Goal: Complete application form

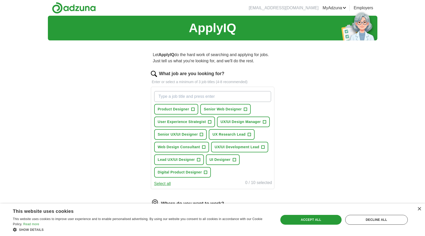
click at [166, 98] on input "What job are you looking for?" at bounding box center [212, 96] width 117 height 11
type input "ux/ui designer"
click at [199, 159] on span "+" at bounding box center [198, 160] width 3 height 4
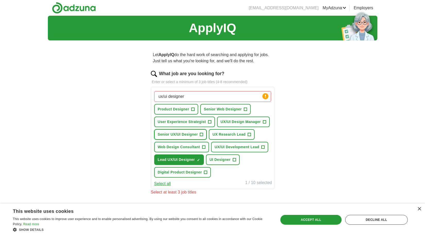
click at [202, 134] on span "+" at bounding box center [201, 134] width 3 height 4
click at [235, 159] on span "+" at bounding box center [233, 160] width 3 height 4
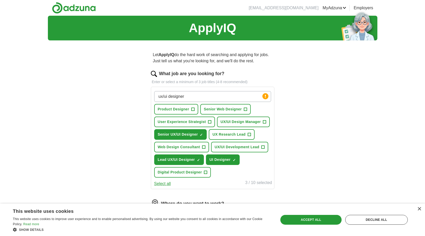
click at [193, 96] on input "ux/ui designer" at bounding box center [212, 96] width 117 height 11
click at [328, 122] on div "ApplyIQ Let ApplyIQ do the hard work of searching and applying for jobs. Just t…" at bounding box center [212, 158] width 329 height 285
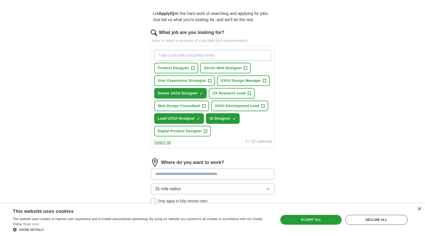
scroll to position [41, 0]
click at [263, 106] on span "+" at bounding box center [262, 106] width 3 height 4
click at [193, 68] on span "+" at bounding box center [192, 68] width 3 height 4
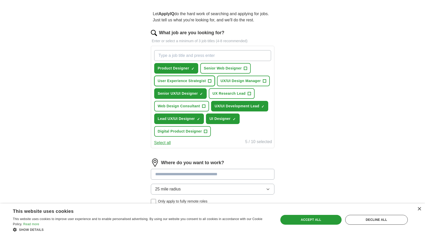
click at [210, 82] on span "+" at bounding box center [209, 81] width 3 height 4
click at [265, 82] on span "+" at bounding box center [264, 81] width 3 height 4
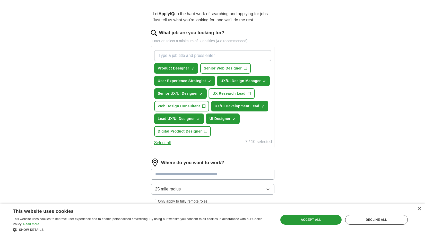
click at [250, 93] on span "+" at bounding box center [248, 94] width 3 height 4
click at [205, 131] on span "+" at bounding box center [205, 131] width 3 height 4
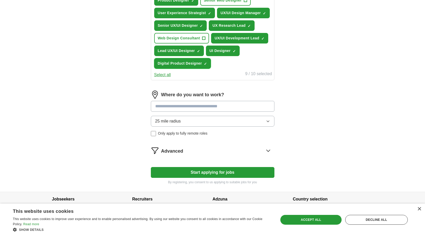
scroll to position [117, 0]
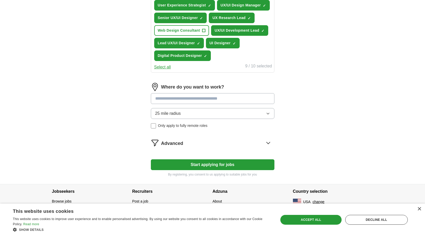
click at [160, 98] on input at bounding box center [212, 98] width 123 height 11
click at [154, 125] on div "25 mile radius Only apply to fully remote roles" at bounding box center [212, 118] width 123 height 20
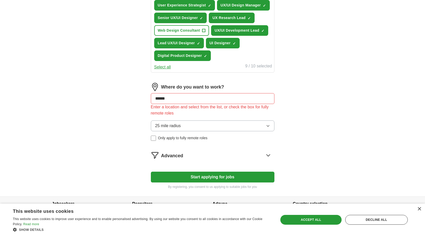
click at [170, 98] on input "******" at bounding box center [212, 98] width 123 height 11
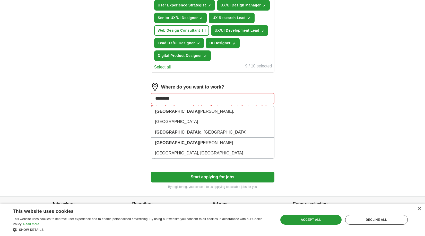
type input "**********"
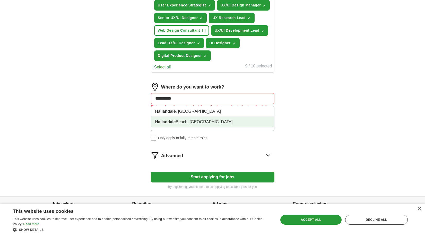
click at [171, 125] on li "[GEOGRAPHIC_DATA], [GEOGRAPHIC_DATA]" at bounding box center [212, 122] width 123 height 10
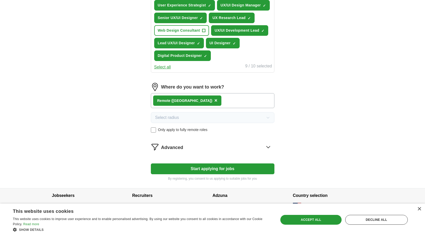
scroll to position [121, 0]
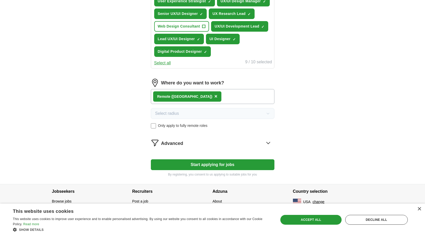
click at [269, 142] on icon at bounding box center [268, 143] width 8 height 8
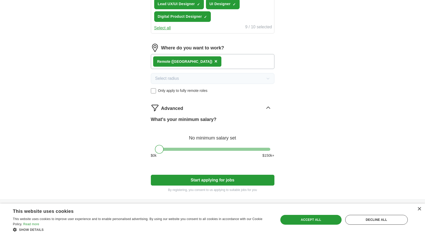
scroll to position [171, 0]
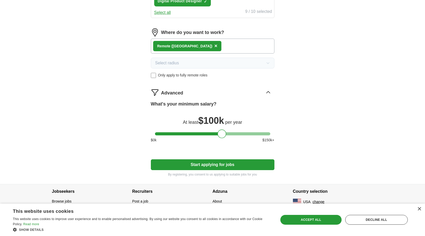
drag, startPoint x: 158, startPoint y: 133, endPoint x: 221, endPoint y: 137, distance: 62.6
click at [221, 137] on div at bounding box center [221, 133] width 9 height 9
click at [305, 220] on div "Accept all" at bounding box center [310, 220] width 61 height 10
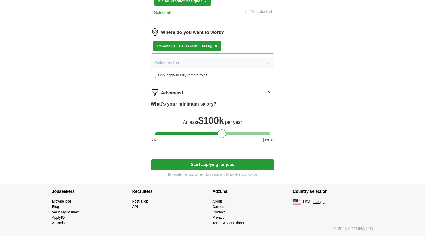
click at [218, 163] on button "Start applying for jobs" at bounding box center [212, 164] width 123 height 11
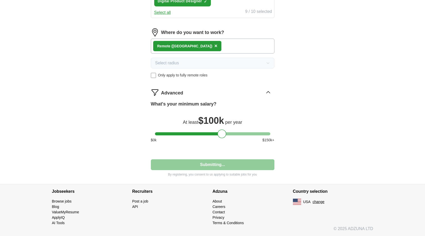
select select "**"
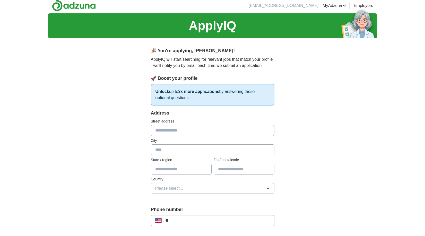
scroll to position [0, 0]
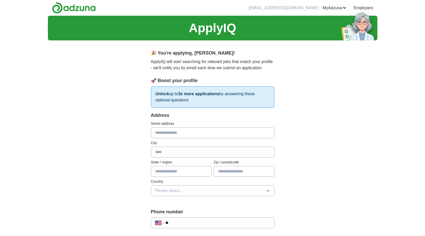
click at [160, 131] on input "text" at bounding box center [212, 132] width 123 height 11
type input "**********"
type input "*******"
type input "*****"
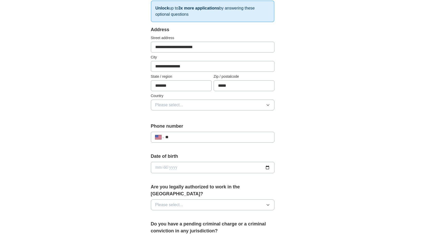
scroll to position [101, 0]
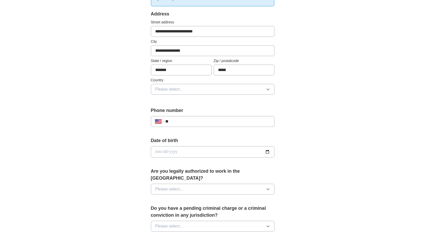
click at [165, 88] on span "Please select..." at bounding box center [169, 89] width 28 height 6
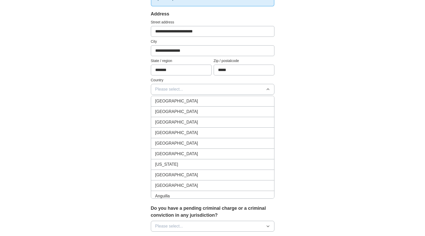
click at [167, 111] on span "[GEOGRAPHIC_DATA]" at bounding box center [176, 112] width 43 height 6
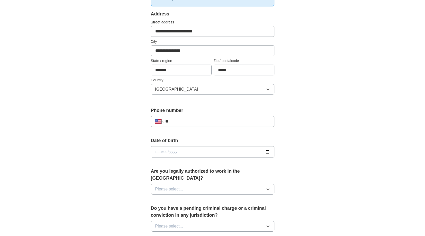
click at [183, 121] on input "**" at bounding box center [217, 121] width 104 height 6
type input "**********"
click at [198, 151] on input "date" at bounding box center [212, 151] width 123 height 11
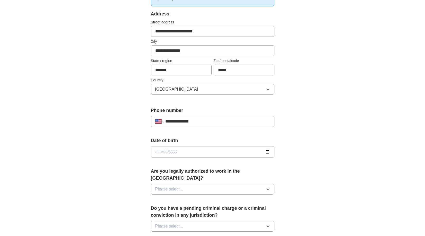
click at [110, 143] on div "**********" at bounding box center [212, 148] width 329 height 468
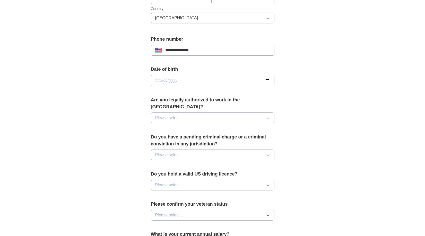
scroll to position [179, 0]
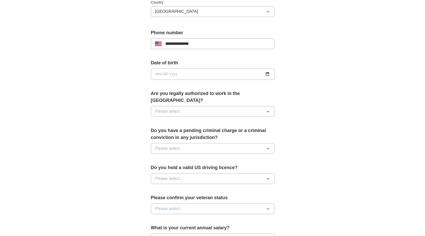
click at [173, 108] on span "Please select..." at bounding box center [169, 111] width 28 height 6
click at [160, 120] on span "Yes" at bounding box center [158, 123] width 7 height 6
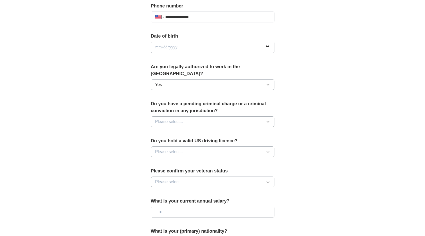
scroll to position [205, 0]
click at [191, 117] on button "Please select..." at bounding box center [212, 122] width 123 height 11
click at [188, 141] on div "No" at bounding box center [212, 144] width 115 height 6
click at [191, 147] on button "Please select..." at bounding box center [212, 152] width 123 height 11
click at [188, 161] on div "Yes" at bounding box center [212, 164] width 115 height 6
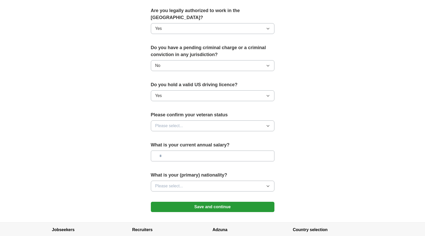
scroll to position [266, 0]
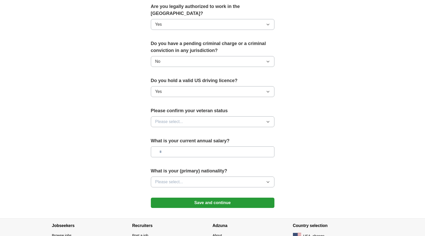
click at [175, 119] on span "Please select..." at bounding box center [169, 122] width 28 height 6
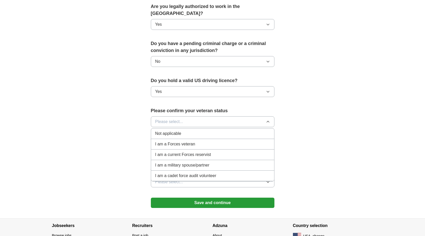
scroll to position [278, 0]
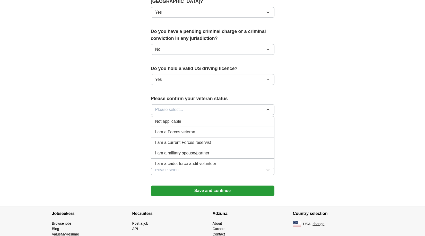
click at [170, 118] on span "Not applicable" at bounding box center [168, 121] width 26 height 6
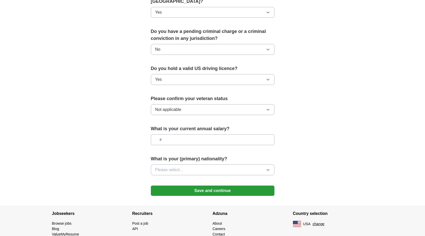
click at [175, 134] on input "text" at bounding box center [212, 139] width 123 height 11
type input "********"
click at [187, 164] on button "Please select..." at bounding box center [212, 169] width 123 height 11
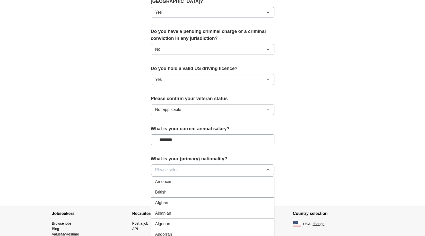
click at [182, 178] on div "American" at bounding box center [212, 181] width 115 height 6
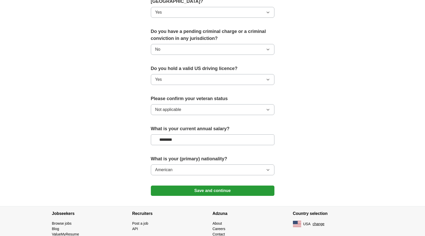
click at [216, 185] on button "Save and continue" at bounding box center [212, 190] width 123 height 10
